Goal: Task Accomplishment & Management: Manage account settings

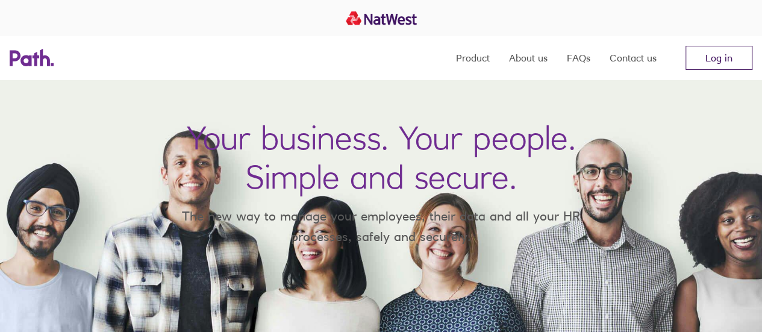
click at [715, 63] on link "Log in" at bounding box center [718, 58] width 67 height 24
click at [714, 61] on link "Log in" at bounding box center [718, 58] width 67 height 24
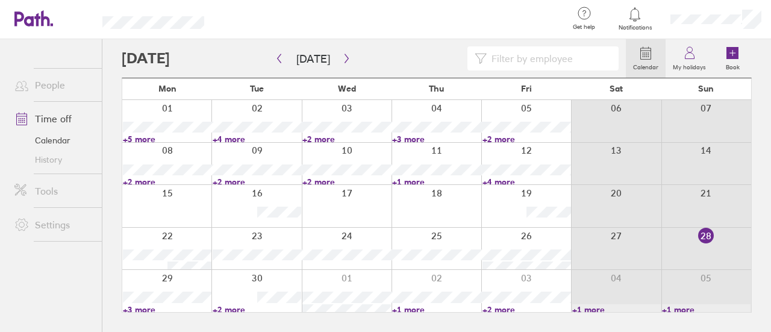
drag, startPoint x: 753, startPoint y: 220, endPoint x: 755, endPoint y: 246, distance: 26.6
click at [755, 246] on div "Calendar My holidays Book Today September 2025 Mon Tue Wed Thu Fri Sat Sun 01 0…" at bounding box center [436, 185] width 668 height 293
click at [53, 86] on link "People" at bounding box center [53, 85] width 97 height 24
click at [342, 59] on icon "button" at bounding box center [346, 59] width 9 height 10
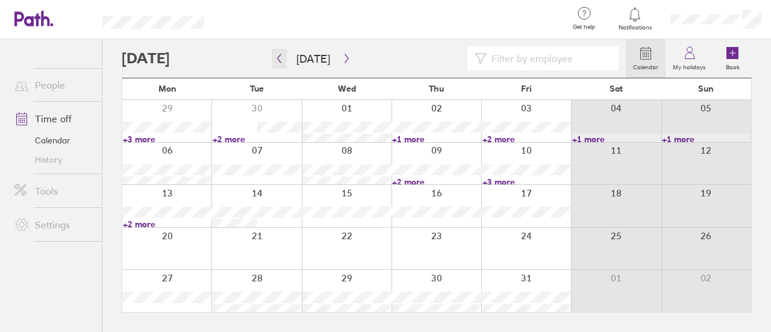
click at [281, 64] on button "button" at bounding box center [279, 59] width 15 height 20
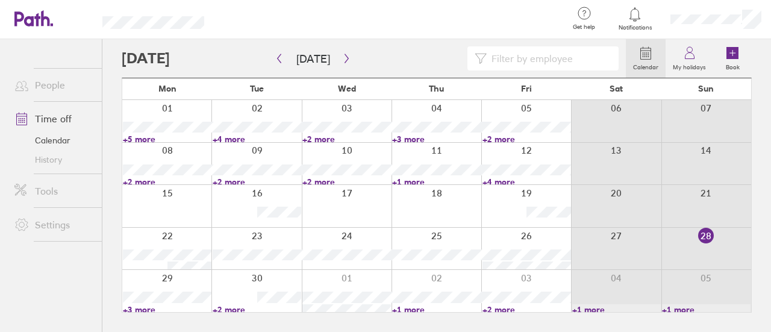
click at [128, 140] on link "+5 more" at bounding box center [167, 139] width 89 height 11
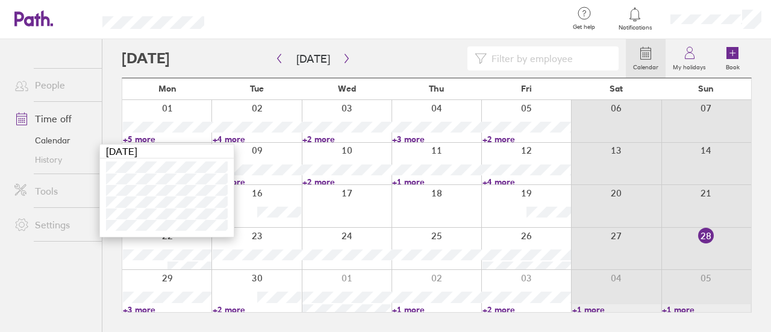
click at [216, 137] on link "+4 more" at bounding box center [257, 139] width 89 height 11
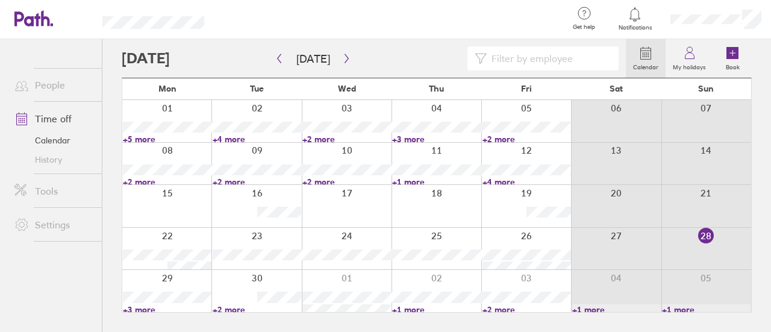
click at [216, 137] on link "+4 more" at bounding box center [257, 139] width 89 height 11
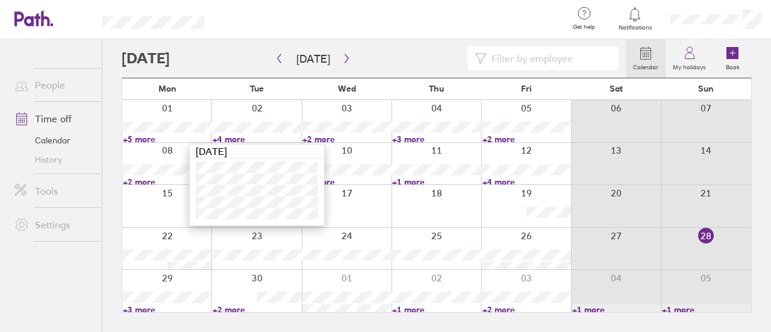
click at [306, 139] on link "+2 more" at bounding box center [346, 139] width 89 height 11
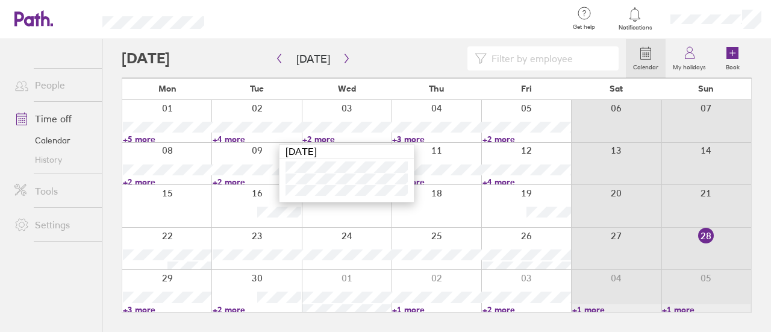
click at [217, 142] on link "+4 more" at bounding box center [257, 139] width 89 height 11
click at [488, 305] on link "+2 more" at bounding box center [526, 309] width 89 height 11
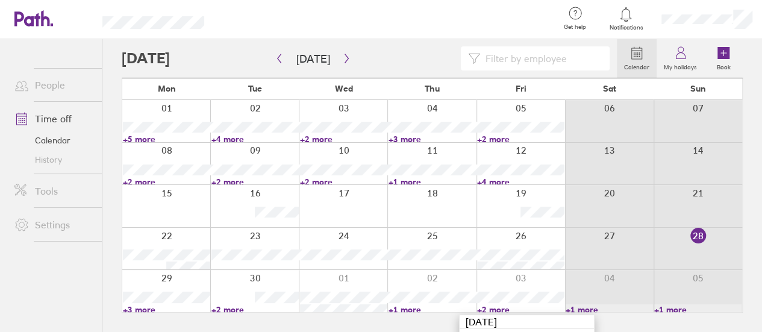
click at [488, 305] on link "+2 more" at bounding box center [520, 309] width 87 height 11
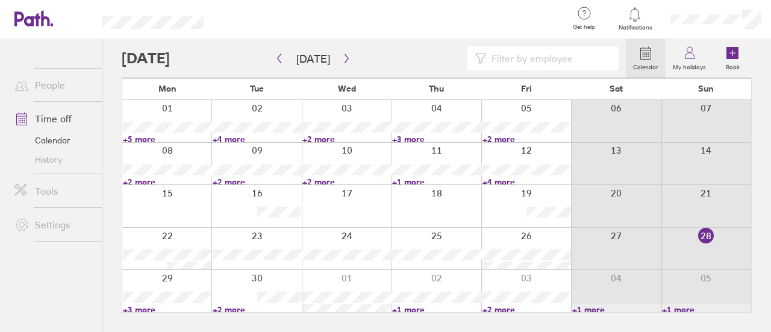
click at [487, 309] on link "+2 more" at bounding box center [526, 309] width 89 height 11
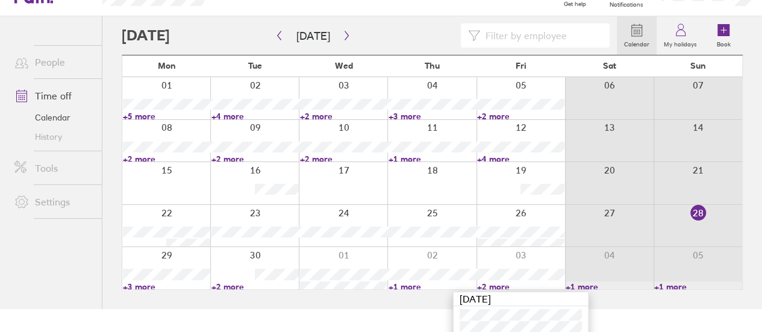
scroll to position [40, 0]
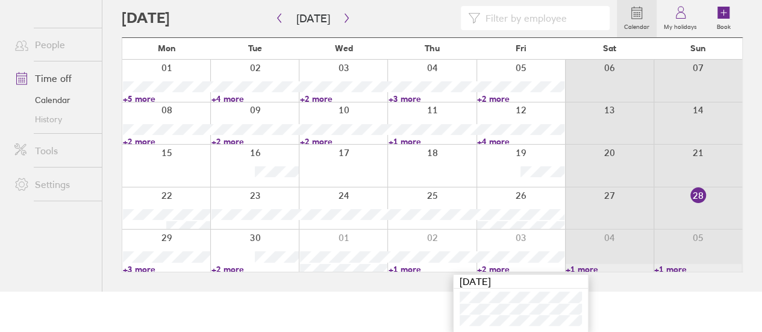
click at [394, 269] on link "+1 more" at bounding box center [431, 269] width 87 height 11
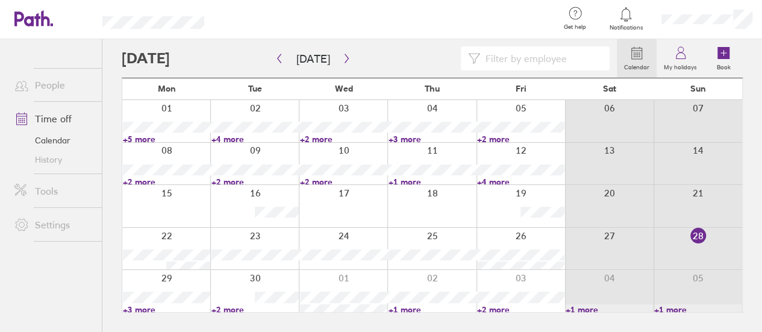
scroll to position [0, 0]
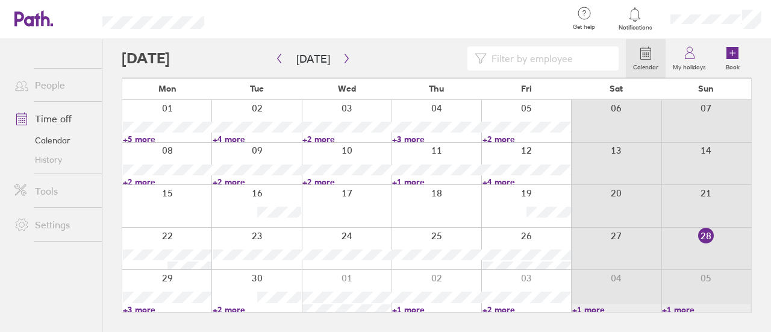
click at [395, 307] on link "+1 more" at bounding box center [436, 309] width 89 height 11
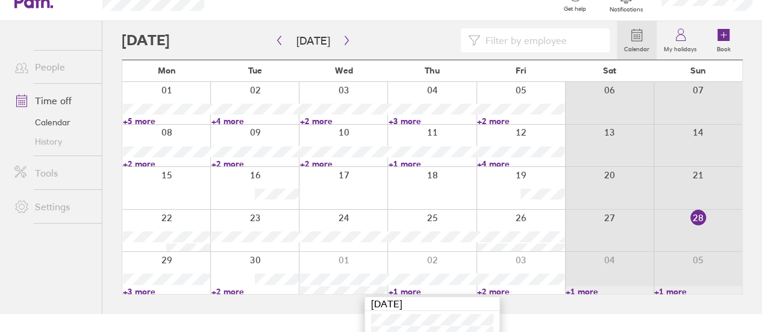
scroll to position [29, 0]
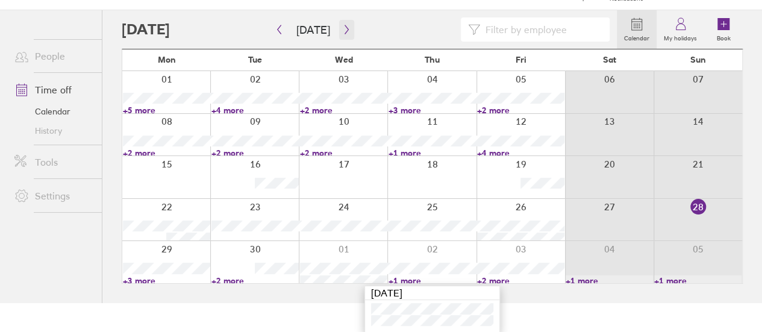
click at [344, 29] on icon "button" at bounding box center [346, 29] width 4 height 9
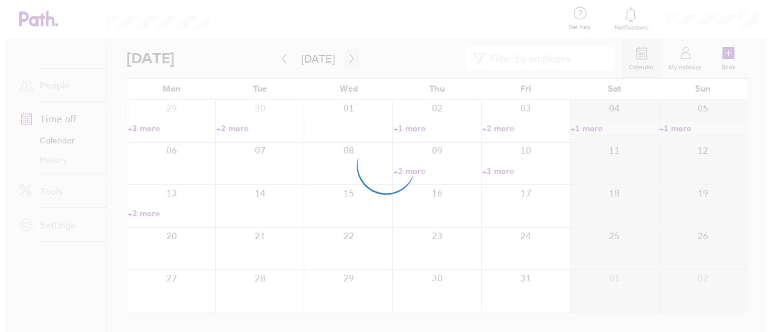
scroll to position [0, 0]
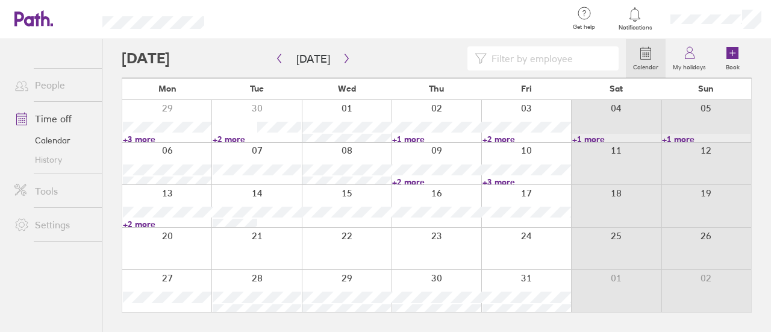
click at [128, 139] on link "+3 more" at bounding box center [167, 139] width 89 height 11
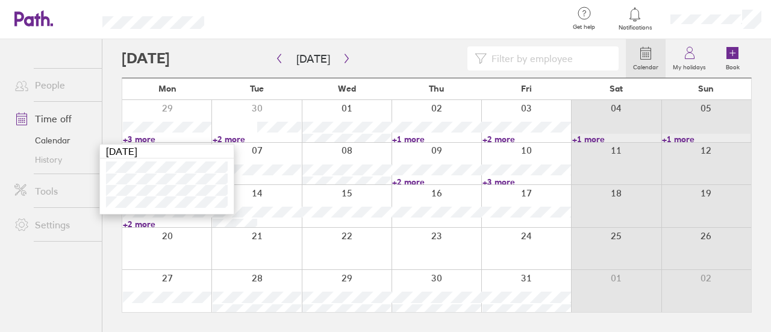
click at [217, 139] on link "+2 more" at bounding box center [257, 139] width 89 height 11
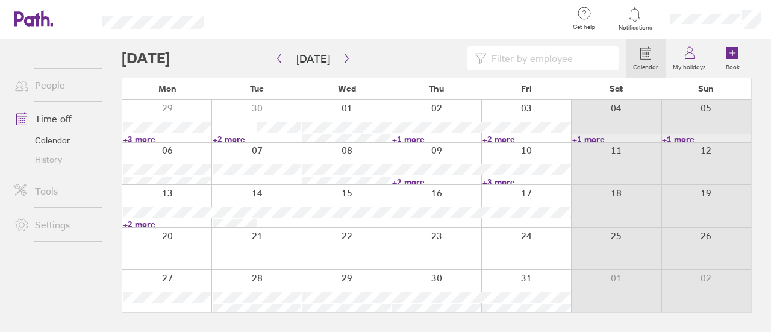
click at [217, 139] on link "+2 more" at bounding box center [257, 139] width 89 height 11
click at [343, 55] on icon "button" at bounding box center [346, 59] width 9 height 10
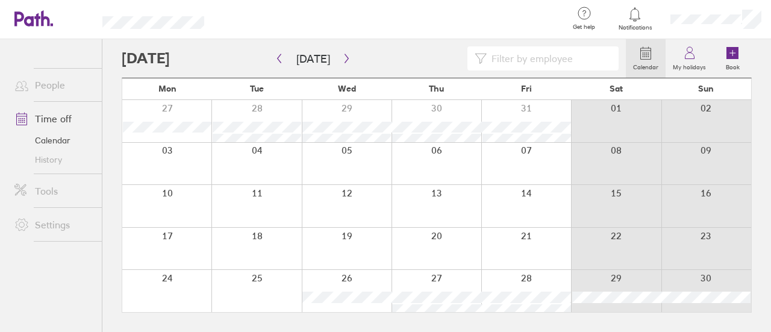
click at [769, 188] on div "Calendar My holidays Book Today November 2025 Mon Tue Wed Thu Fri Sat Sun 27 28…" at bounding box center [436, 185] width 668 height 293
